Goal: Find specific page/section: Find specific page/section

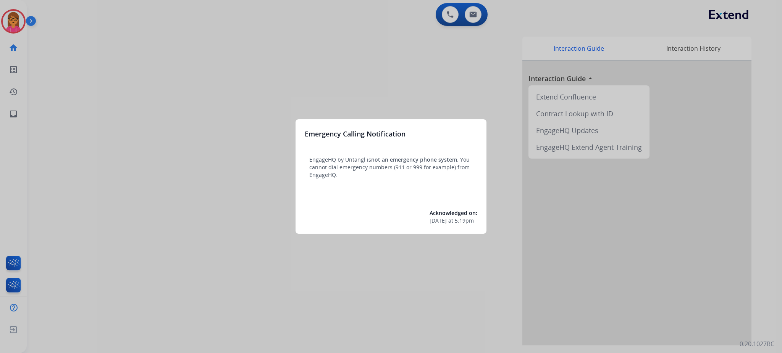
click at [269, 83] on div at bounding box center [391, 176] width 782 height 353
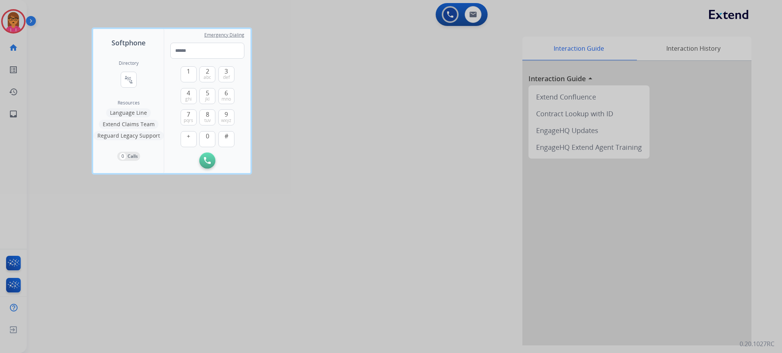
click at [407, 61] on div at bounding box center [391, 176] width 782 height 353
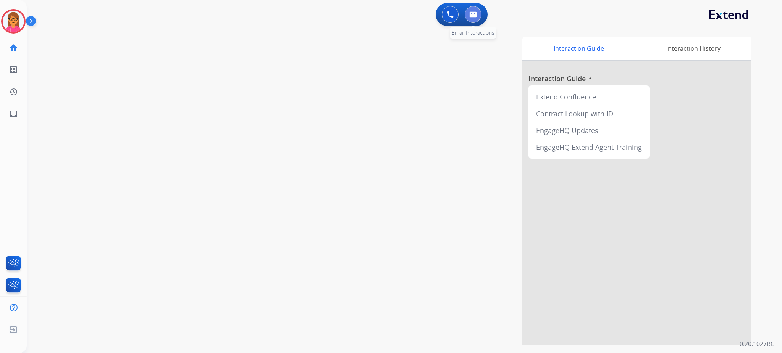
click at [475, 14] on img at bounding box center [473, 14] width 8 height 6
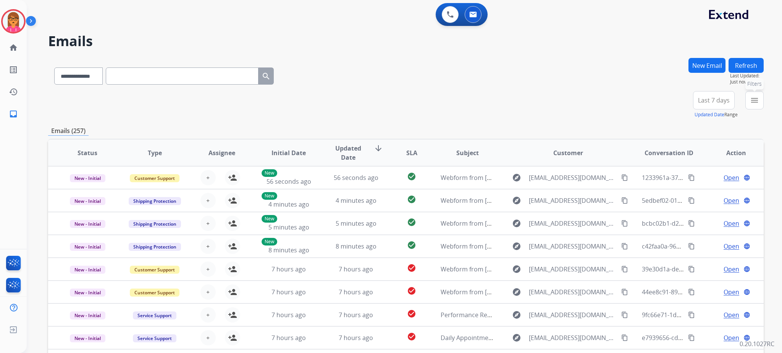
click at [651, 102] on button "menu Filters" at bounding box center [754, 100] width 18 height 18
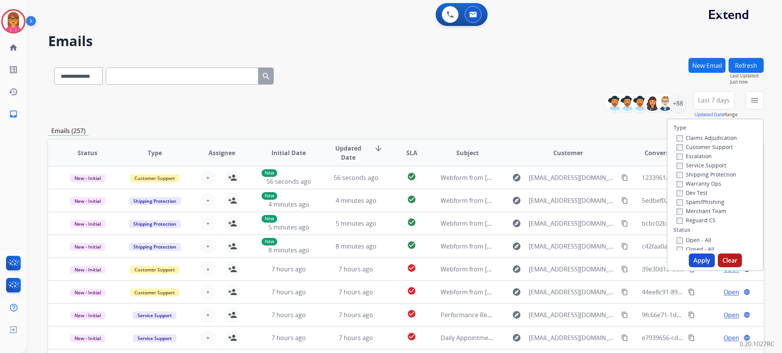
click at [651, 145] on label "Customer Support" at bounding box center [704, 146] width 56 height 7
click at [651, 216] on div "Reguard CS" at bounding box center [706, 220] width 60 height 9
click at [651, 260] on button "Apply" at bounding box center [701, 261] width 26 height 14
